Goal: Find specific page/section: Find specific page/section

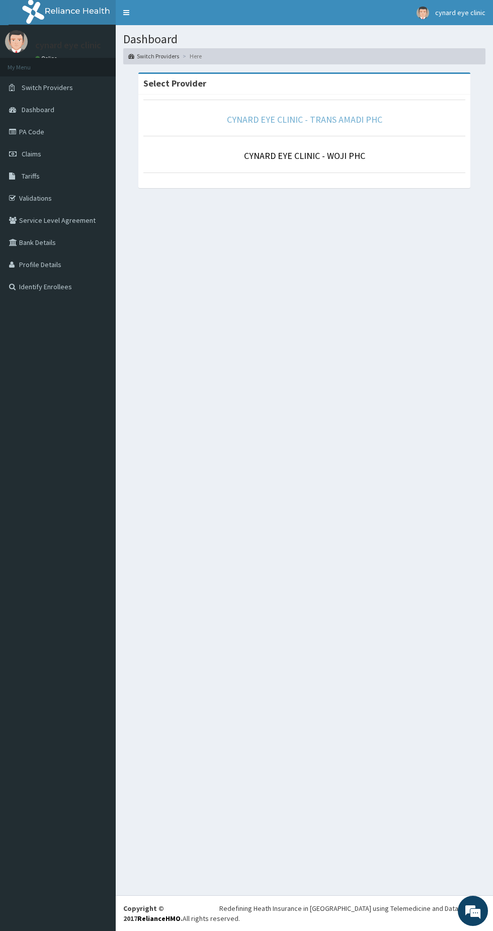
click at [355, 119] on link "CYNARD EYE CLINIC - TRANS AMADI PHC" at bounding box center [304, 120] width 155 height 12
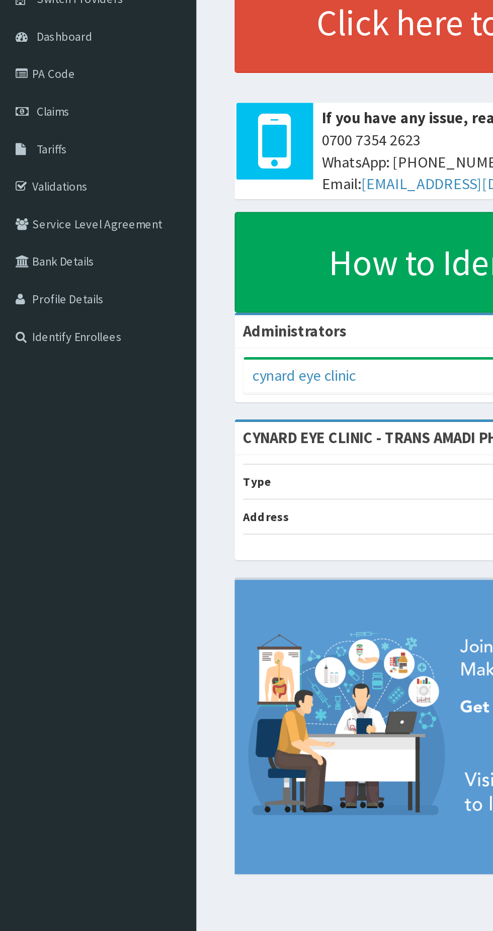
click at [37, 131] on link "PA Code" at bounding box center [58, 132] width 116 height 22
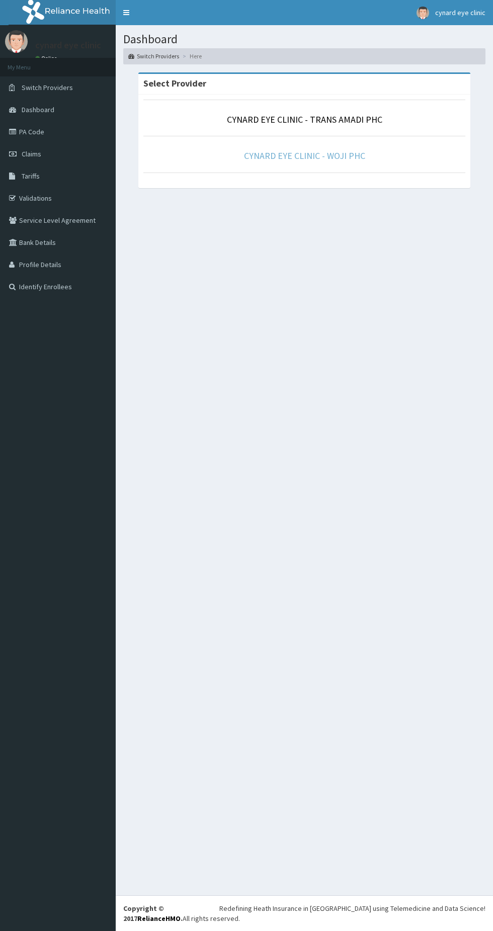
click at [355, 153] on link "CYNARD EYE CLINIC - WOJI PHC" at bounding box center [304, 156] width 121 height 12
